Goal: Contribute content: Contribute content

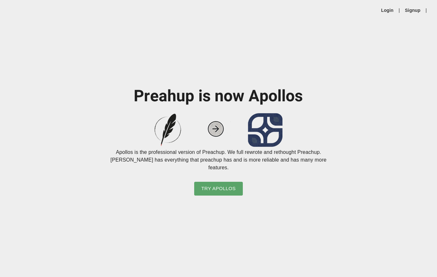
click at [388, 11] on link "Login" at bounding box center [387, 10] width 12 height 6
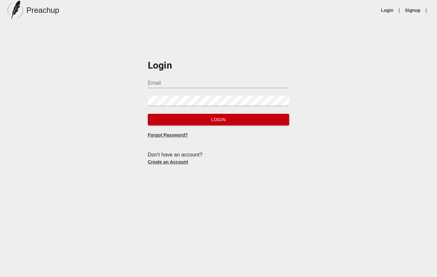
click at [265, 87] on input "Email" at bounding box center [219, 83] width 142 height 10
type input "D"
type input "[EMAIL_ADDRESS][DOMAIN_NAME]"
click at [219, 119] on button "Login" at bounding box center [219, 120] width 142 height 12
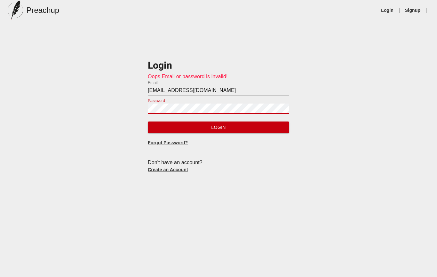
click at [219, 127] on button "Login" at bounding box center [219, 127] width 142 height 12
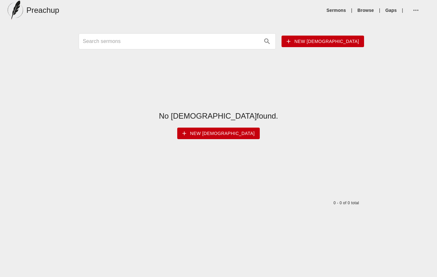
click at [419, 13] on icon "button" at bounding box center [416, 10] width 8 height 8
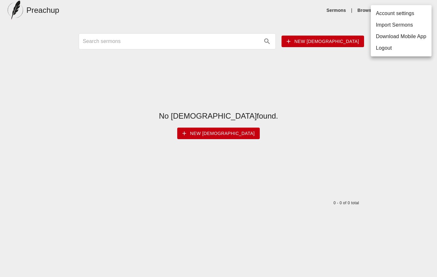
click at [411, 28] on li "Import Sermons" at bounding box center [401, 25] width 61 height 12
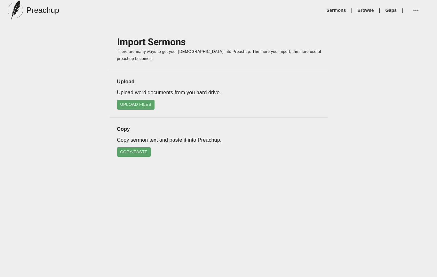
click at [144, 107] on button "Upload Files" at bounding box center [136, 105] width 38 height 10
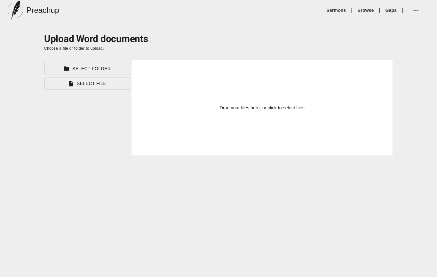
click at [118, 87] on button "Select File" at bounding box center [87, 83] width 87 height 12
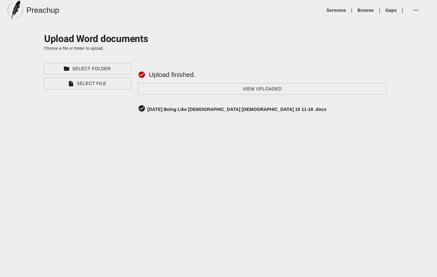
click at [244, 112] on div "[DATE] Being Like [DEMOGRAPHIC_DATA] [DEMOGRAPHIC_DATA] 10 11-18 .docx" at bounding box center [262, 108] width 249 height 9
click at [247, 113] on div "[DATE] Being Like [DEMOGRAPHIC_DATA] [DEMOGRAPHIC_DATA] 10 11-18 .docx" at bounding box center [262, 108] width 249 height 9
click at [339, 13] on link "Sermons" at bounding box center [337, 10] width 20 height 6
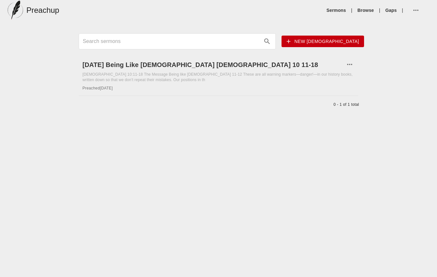
click at [257, 81] on div "[DEMOGRAPHIC_DATA] 10:11-18 The Message Being like [DEMOGRAPHIC_DATA] 11-12 The…" at bounding box center [219, 77] width 272 height 11
click at [347, 66] on icon "button" at bounding box center [350, 65] width 8 height 8
click at [290, 79] on div at bounding box center [218, 138] width 437 height 277
click at [202, 69] on h6 "[DATE] Being Like [DEMOGRAPHIC_DATA] [DEMOGRAPHIC_DATA] 10 11-18" at bounding box center [214, 65] width 263 height 10
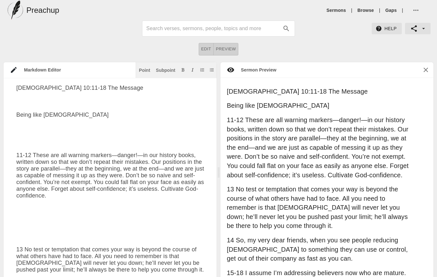
click at [413, 15] on button "button" at bounding box center [418, 10] width 19 height 15
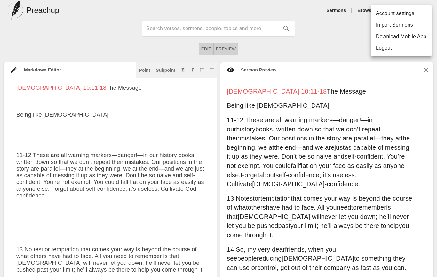
click at [274, 165] on div at bounding box center [218, 138] width 437 height 277
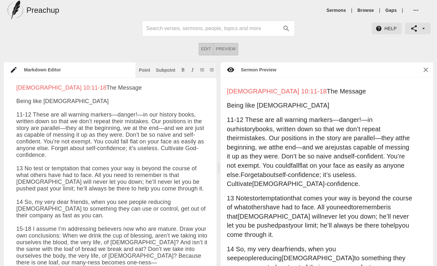
click at [415, 12] on icon "button" at bounding box center [416, 10] width 8 height 8
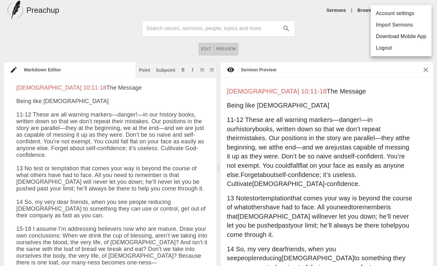
click at [334, 50] on div at bounding box center [218, 133] width 437 height 266
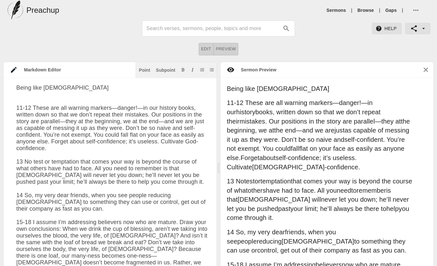
paste textarea "[DEMOGRAPHIC_DATA] 10:11-18 The Message"
type textarea "Lorem ipsu Dolors 6 Ametconsect 95:23-19 Adi Elitsed 11-71 Doeiu tem inc utlabo…"
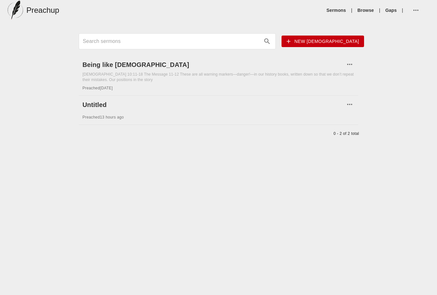
click at [93, 92] on div "Being like [DEMOGRAPHIC_DATA] [DEMOGRAPHIC_DATA] 10:11-18 The Message 11-12 The…" at bounding box center [219, 76] width 280 height 40
click at [98, 89] on span "Preached [DATE]" at bounding box center [98, 88] width 30 height 4
click at [189, 78] on div "[DEMOGRAPHIC_DATA] 10:11-18 The Message 11-12 These are all warning markers—dan…" at bounding box center [219, 77] width 272 height 11
click at [350, 65] on icon "button" at bounding box center [349, 64] width 5 height 1
click at [239, 74] on div at bounding box center [218, 147] width 437 height 295
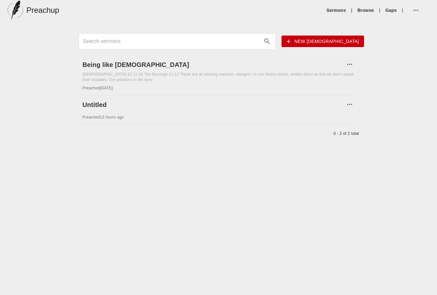
click at [415, 15] on button "button" at bounding box center [418, 10] width 19 height 15
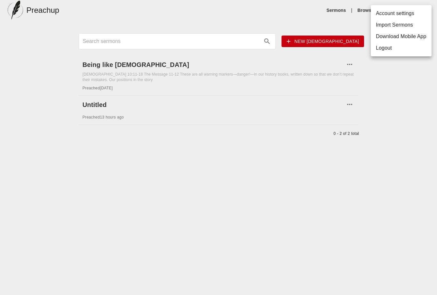
click at [405, 16] on li "Account settings" at bounding box center [401, 14] width 61 height 12
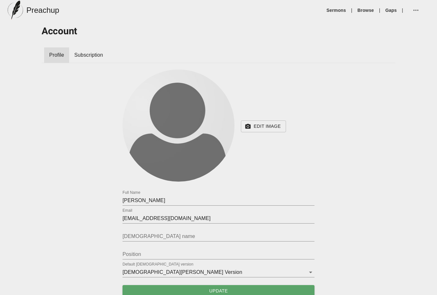
click at [77, 55] on span "Subscription" at bounding box center [88, 55] width 29 height 8
click at [414, 11] on icon "button" at bounding box center [416, 10] width 8 height 8
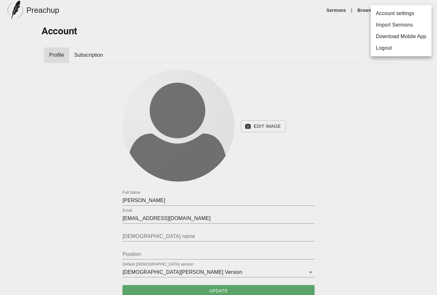
click at [313, 60] on div at bounding box center [218, 147] width 437 height 295
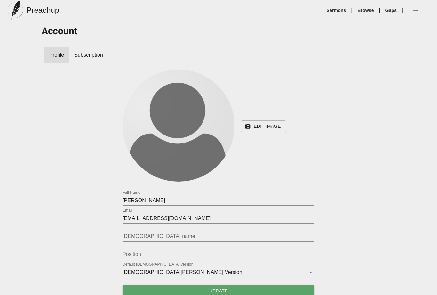
click at [364, 12] on link "Browse" at bounding box center [366, 10] width 16 height 6
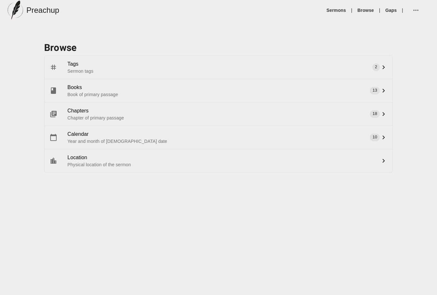
click at [330, 11] on link "Sermons" at bounding box center [337, 10] width 20 height 6
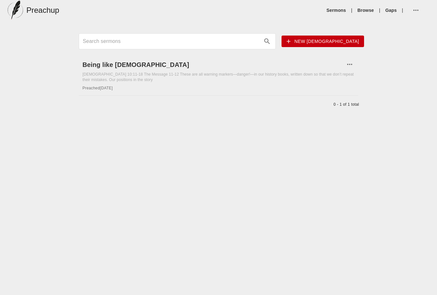
click at [92, 85] on div "Being like [DEMOGRAPHIC_DATA] [DEMOGRAPHIC_DATA] 10:11-18 The Message 11-12 The…" at bounding box center [219, 76] width 280 height 40
click at [320, 1] on div "Preachup Sermons | Browse | Gaps |" at bounding box center [219, 10] width 422 height 19
click at [256, 137] on div "Preachup Sermons | Browse | Gaps | New [DEMOGRAPHIC_DATA] Being like [DEMOGRAPH…" at bounding box center [218, 132] width 437 height 265
click at [342, 8] on link "Sermons" at bounding box center [337, 10] width 20 height 6
click at [350, 65] on icon "button" at bounding box center [350, 65] width 8 height 8
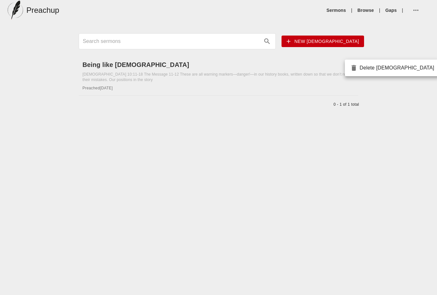
click at [415, 12] on div at bounding box center [218, 147] width 437 height 295
click at [413, 10] on icon "button" at bounding box center [416, 10] width 8 height 8
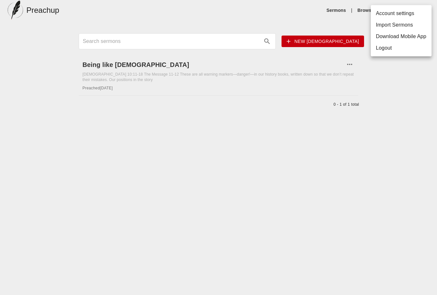
click at [254, 76] on div at bounding box center [218, 147] width 437 height 295
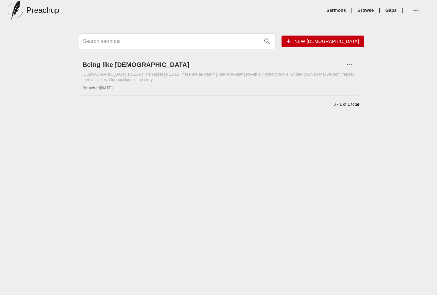
click at [121, 66] on h6 "Being like [DEMOGRAPHIC_DATA]" at bounding box center [214, 65] width 263 height 10
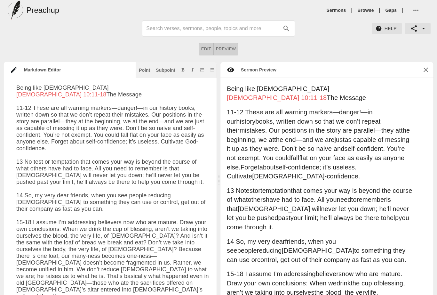
click at [422, 31] on icon "button" at bounding box center [424, 28] width 6 height 6
click at [320, 72] on div at bounding box center [218, 147] width 437 height 295
click at [11, 72] on icon at bounding box center [14, 70] width 6 height 6
click at [13, 68] on icon at bounding box center [14, 70] width 8 height 8
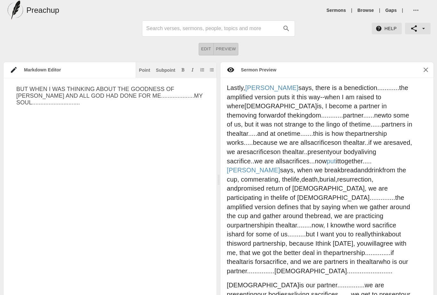
click at [229, 53] on button "Preview" at bounding box center [226, 49] width 25 height 12
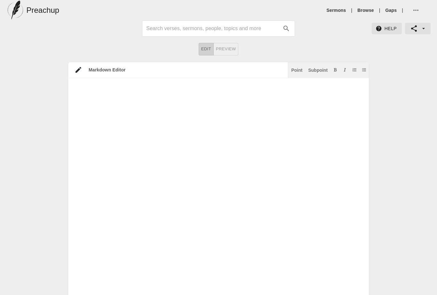
click at [414, 11] on icon "button" at bounding box center [416, 10] width 8 height 8
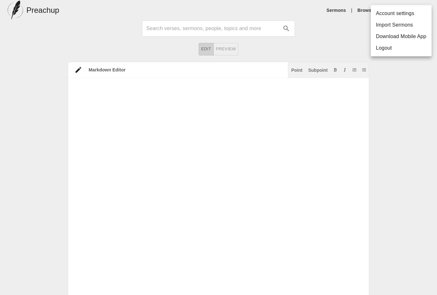
click at [336, 44] on div at bounding box center [218, 147] width 437 height 295
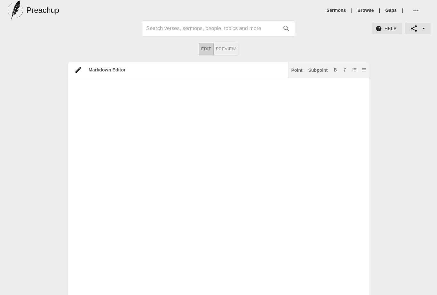
click at [271, 1] on div "Preachup Sermons | Browse | Gaps |" at bounding box center [219, 10] width 422 height 19
click at [325, 1] on div "Preachup Sermons | Browse | Gaps |" at bounding box center [219, 10] width 422 height 19
